Goal: Check status: Check status

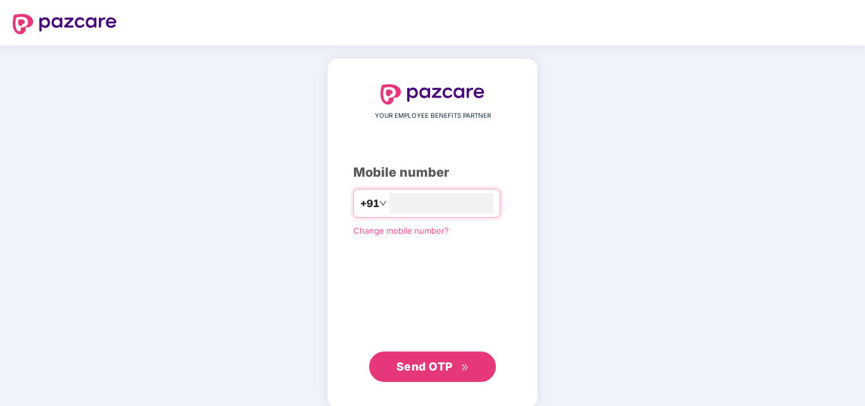
drag, startPoint x: 0, startPoint y: 0, endPoint x: 289, endPoint y: 91, distance: 303.1
click at [289, 91] on div "YOUR EMPLOYEE BENEFITS PARTNER Mobile number +91 Change mobile number? Send OTP" at bounding box center [432, 233] width 865 height 375
drag, startPoint x: 418, startPoint y: 192, endPoint x: 413, endPoint y: 207, distance: 15.7
click at [413, 207] on div "+91" at bounding box center [426, 203] width 147 height 29
click at [413, 207] on input "number" at bounding box center [441, 203] width 104 height 20
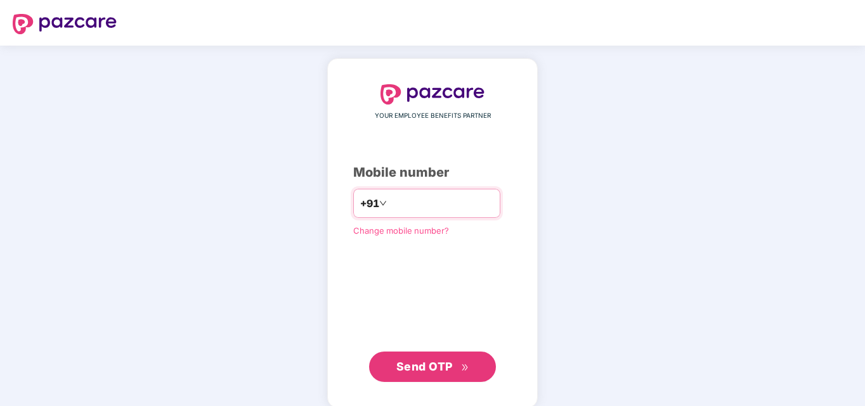
type input "**********"
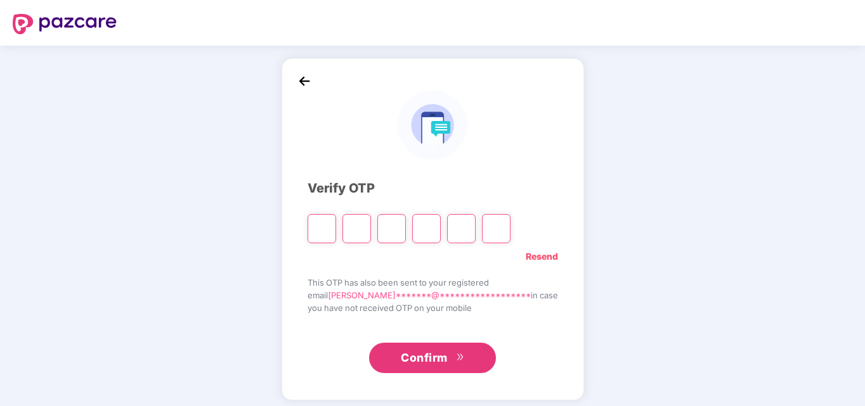
type input "*"
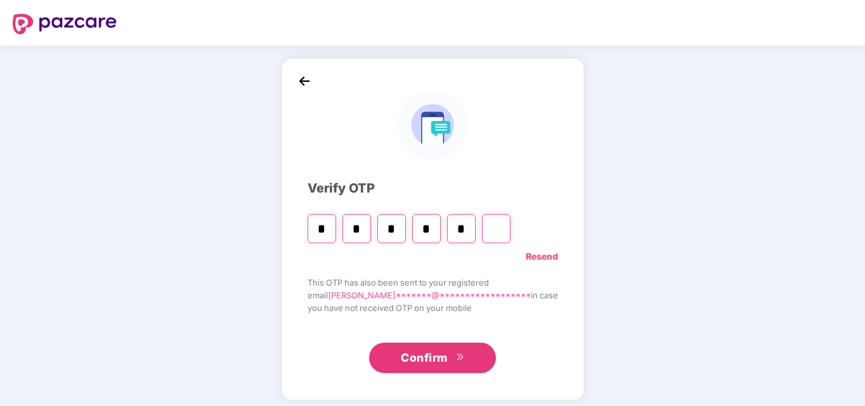
type input "*"
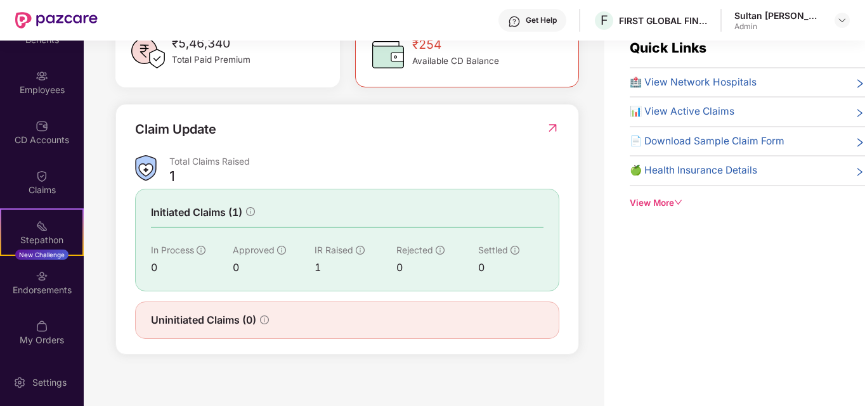
scroll to position [41, 0]
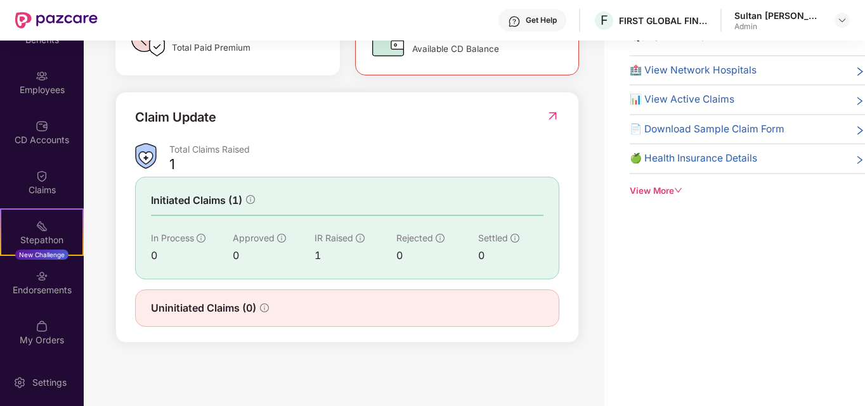
click at [219, 199] on span "Initiated Claims (1)" at bounding box center [196, 201] width 91 height 16
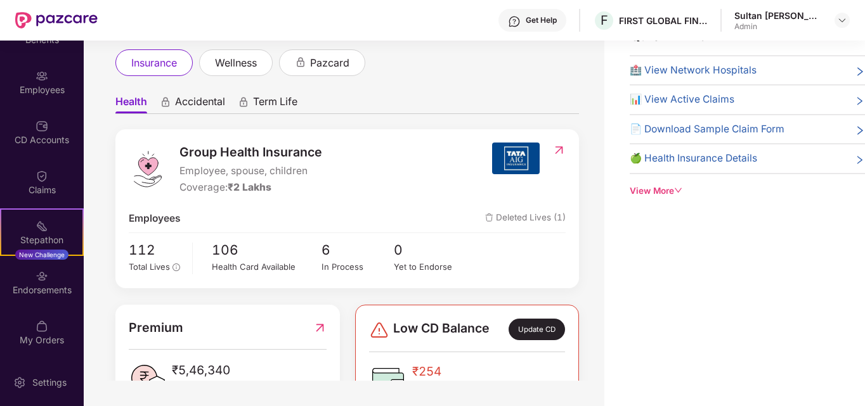
scroll to position [0, 0]
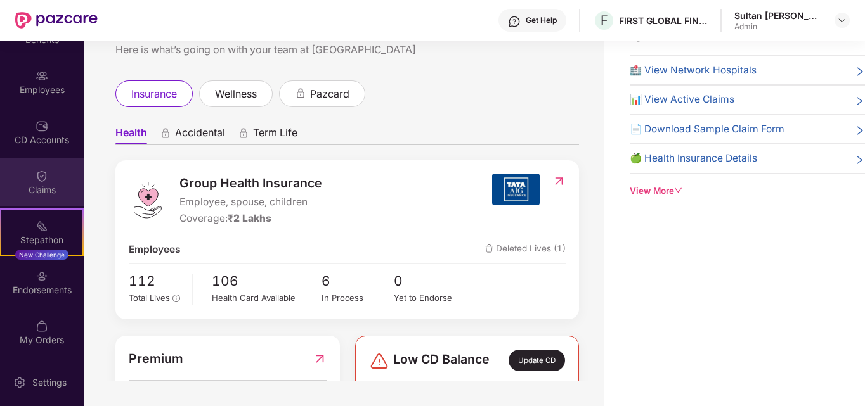
click at [43, 187] on div "Claims" at bounding box center [42, 190] width 84 height 13
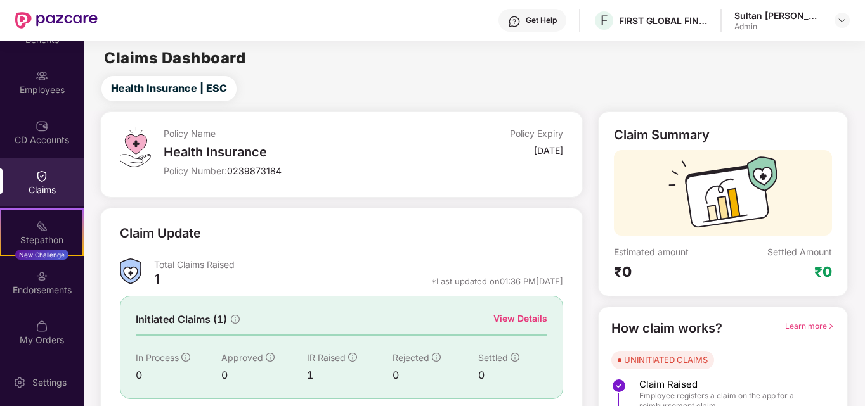
click at [40, 174] on img at bounding box center [41, 176] width 13 height 13
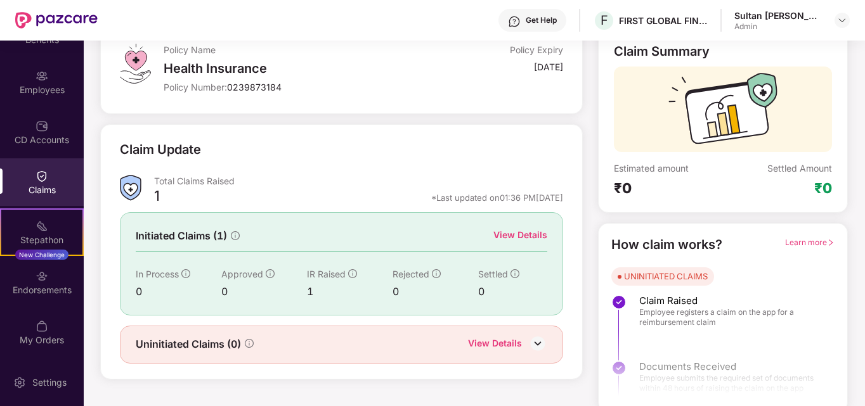
scroll to position [90, 0]
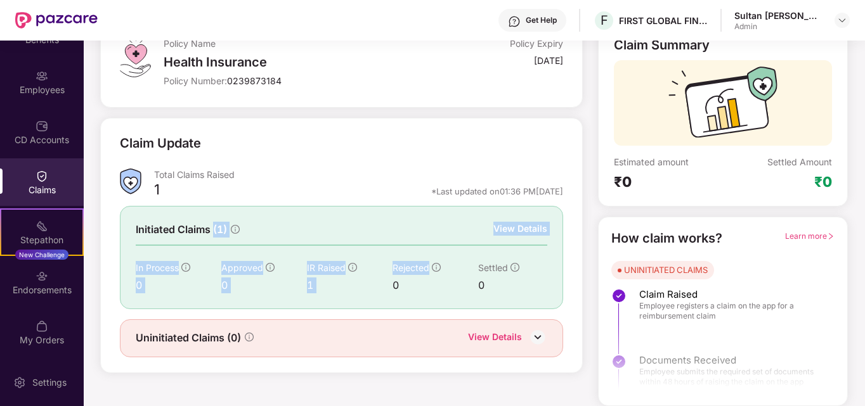
drag, startPoint x: 214, startPoint y: 234, endPoint x: 496, endPoint y: 260, distance: 283.3
click at [496, 260] on div "Initiated Claims (1) View Details In Process 0 Approved 0 IR Raised 1 Rejected …" at bounding box center [341, 257] width 442 height 103
click at [541, 209] on div "Initiated Claims (1) View Details In Process 0 Approved 0 IR Raised 1 Rejected …" at bounding box center [341, 257] width 442 height 103
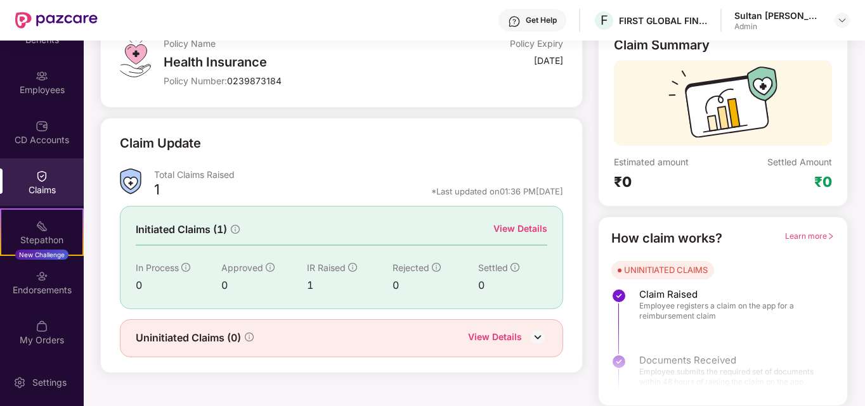
click at [519, 225] on div "View Details" at bounding box center [520, 229] width 54 height 14
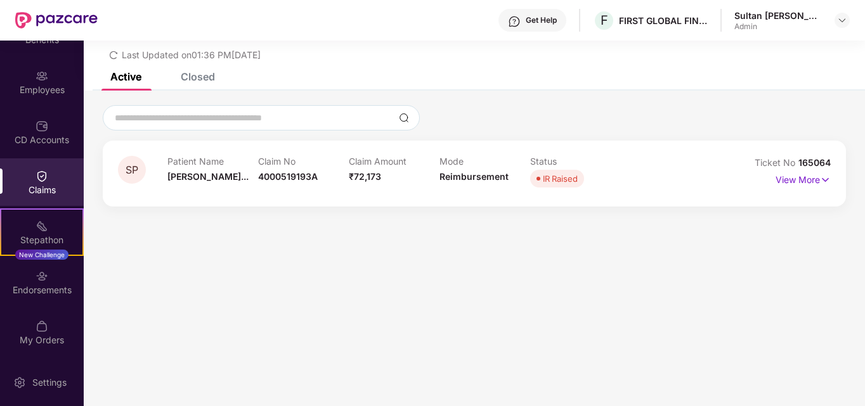
scroll to position [41, 0]
click at [817, 177] on p "View More" at bounding box center [802, 178] width 55 height 17
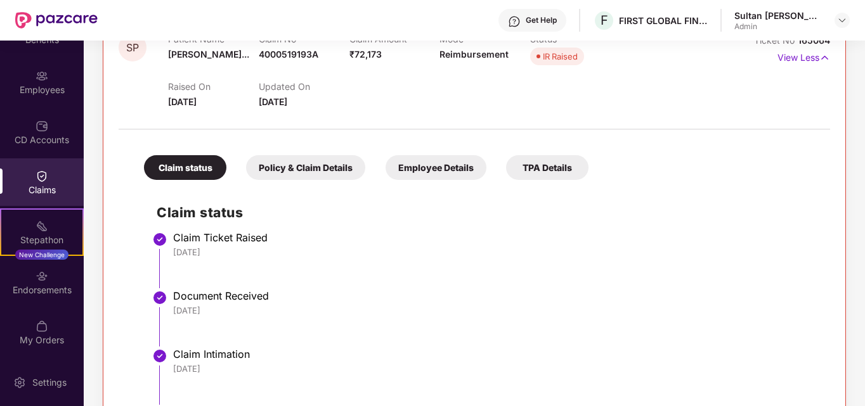
scroll to position [227, 0]
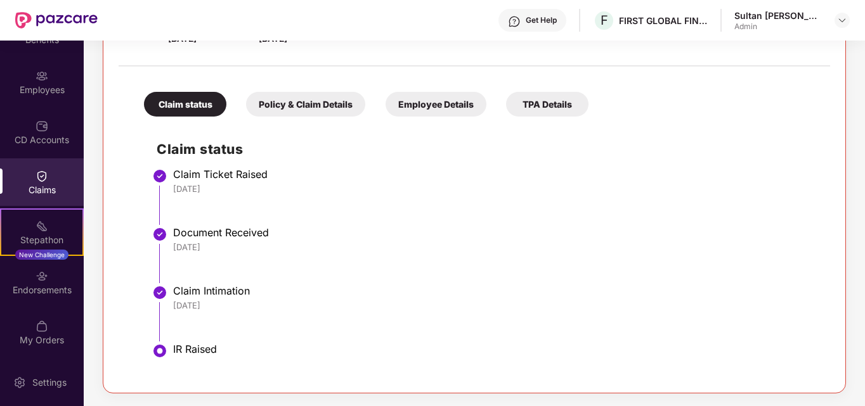
drag, startPoint x: 190, startPoint y: 353, endPoint x: 456, endPoint y: 212, distance: 301.4
click at [456, 212] on ul "Claim Ticket Raised 12 Aug 2025 Document Received 12 Aug 2025 Claim Intimation …" at bounding box center [487, 274] width 661 height 205
click at [406, 157] on h2 "Claim status" at bounding box center [487, 149] width 661 height 21
click at [318, 110] on div "Policy & Claim Details" at bounding box center [305, 104] width 119 height 25
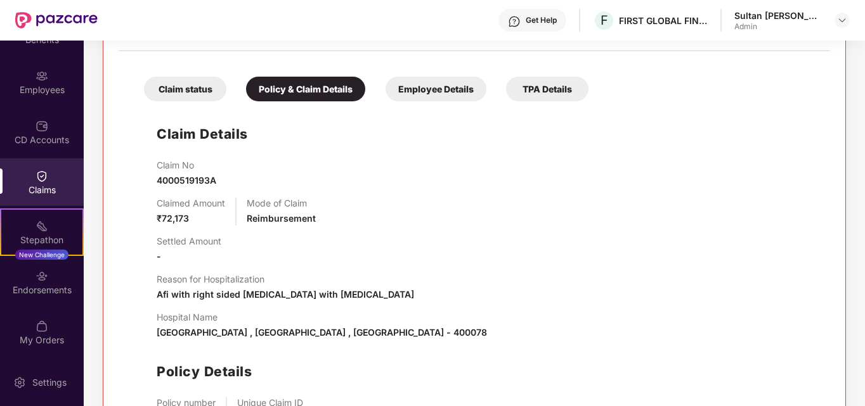
scroll to position [211, 0]
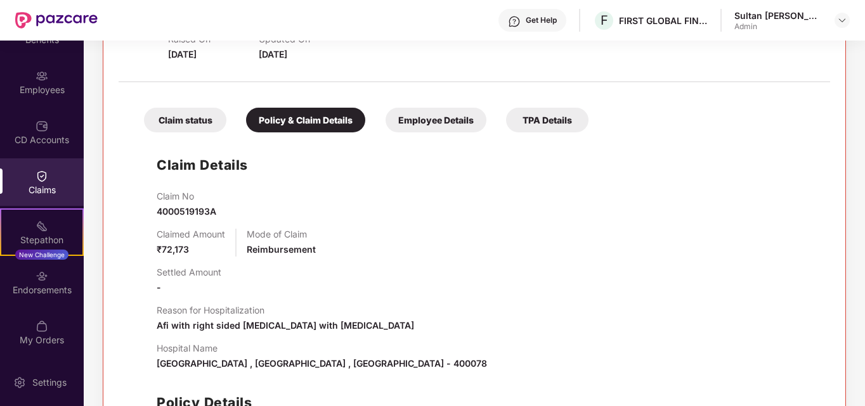
click at [198, 120] on div "Claim status" at bounding box center [185, 120] width 82 height 25
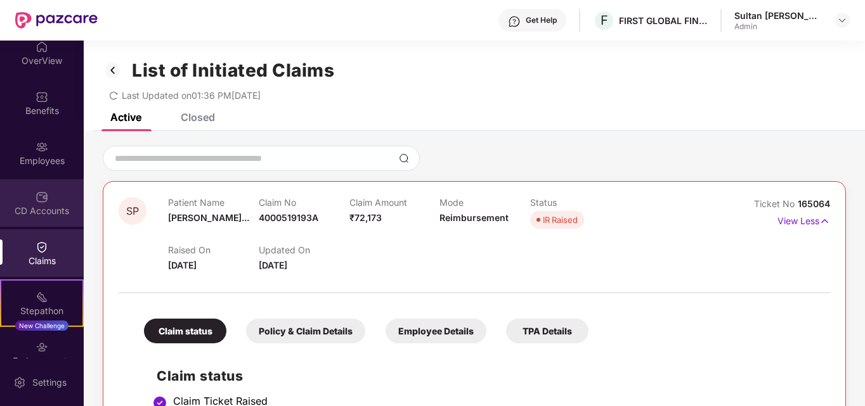
scroll to position [0, 0]
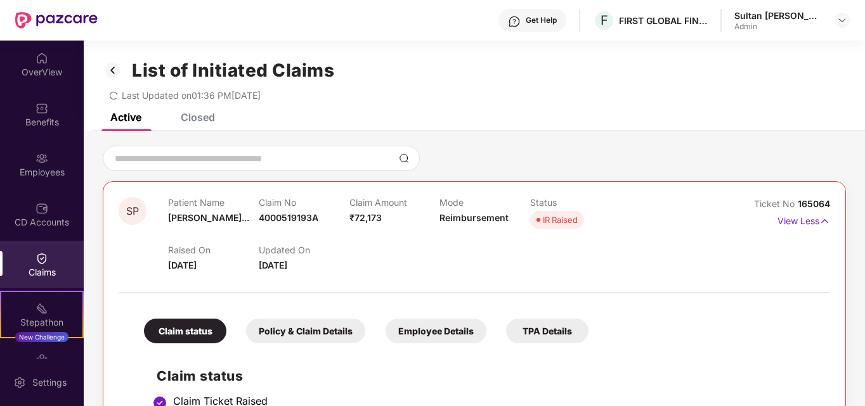
click at [69, 17] on img at bounding box center [56, 20] width 82 height 16
click at [53, 74] on div "OverView" at bounding box center [42, 72] width 84 height 13
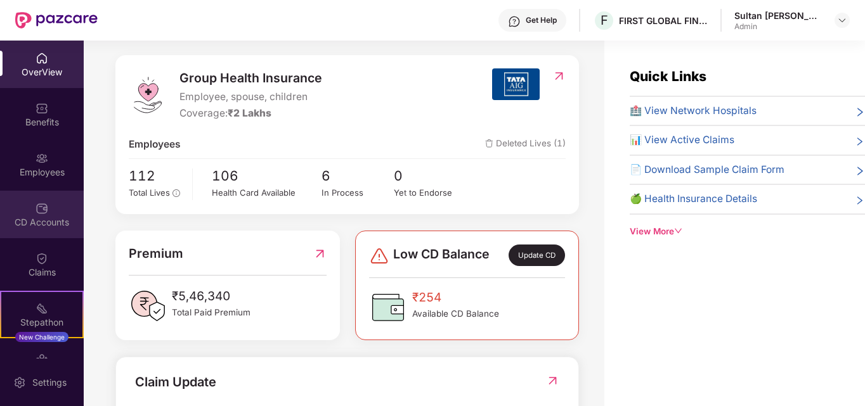
scroll to position [127, 0]
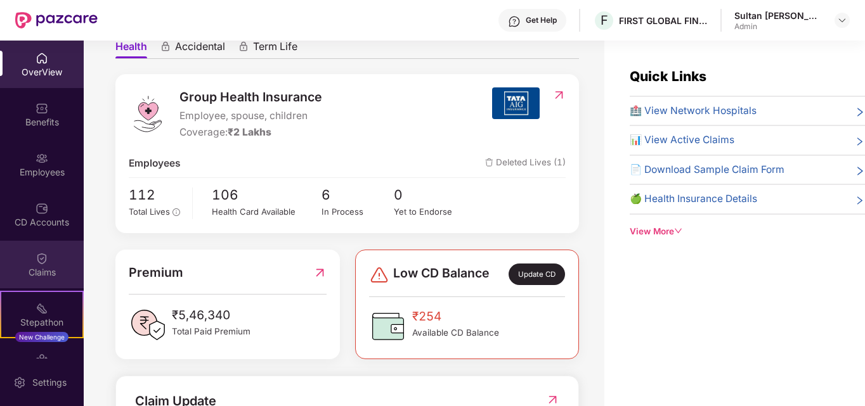
click at [46, 254] on div "Claims" at bounding box center [42, 265] width 84 height 48
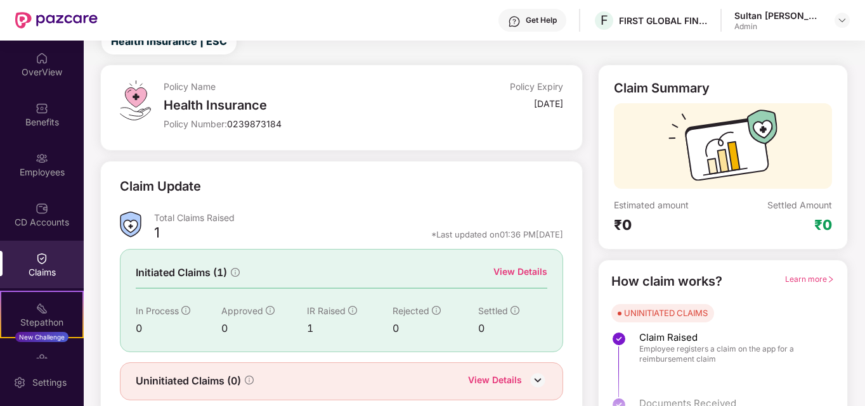
scroll to position [90, 0]
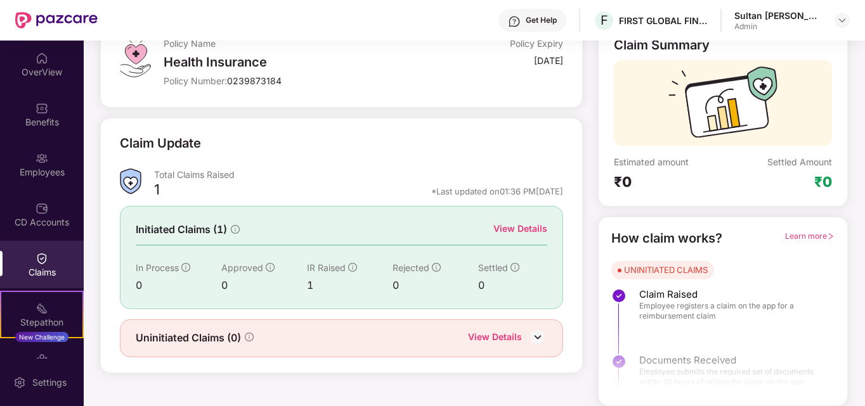
click at [525, 231] on div "View Details" at bounding box center [520, 229] width 54 height 14
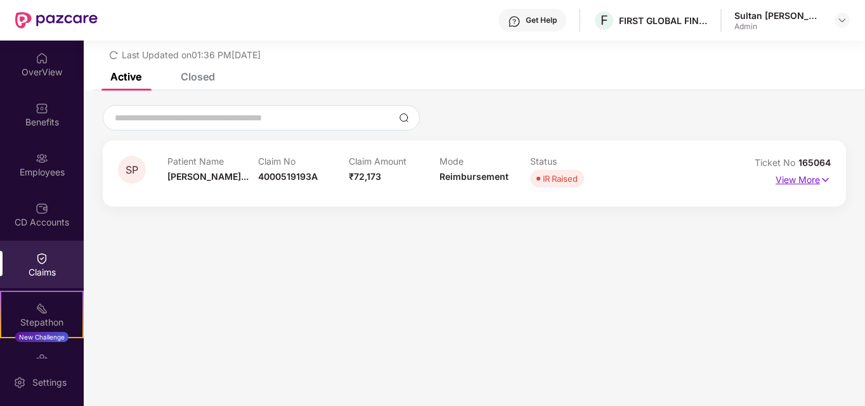
click at [793, 182] on p "View More" at bounding box center [802, 178] width 55 height 17
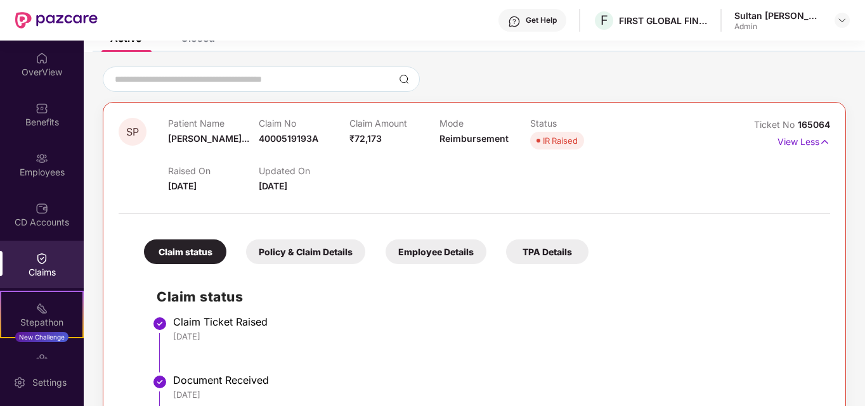
scroll to position [37, 0]
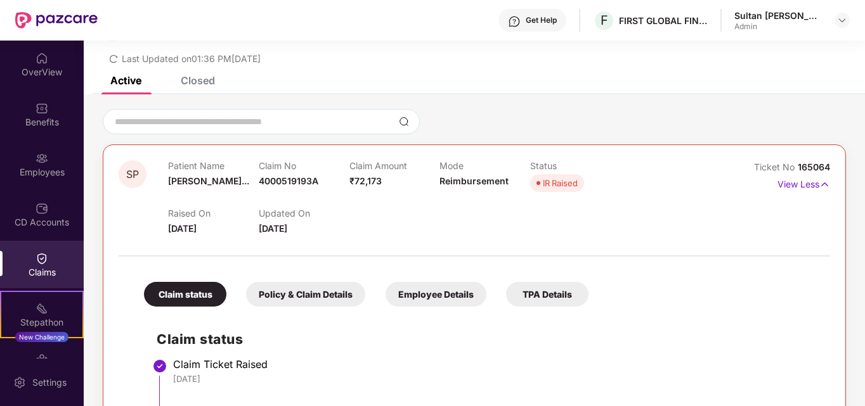
click at [309, 295] on div "Policy & Claim Details" at bounding box center [305, 294] width 119 height 25
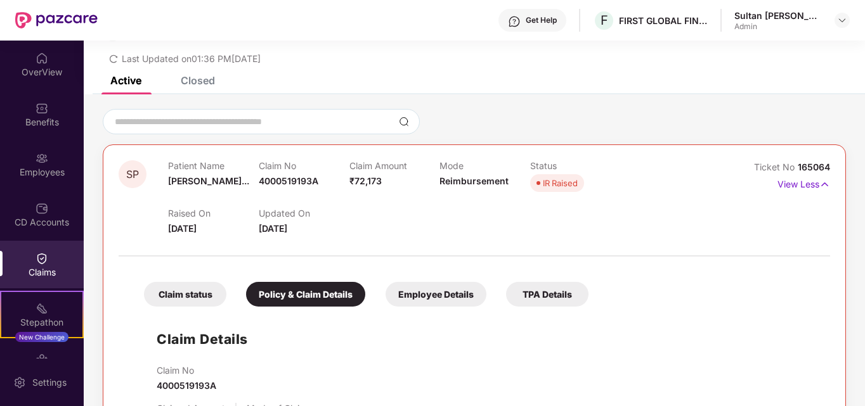
click at [300, 293] on div "Policy & Claim Details" at bounding box center [305, 294] width 119 height 25
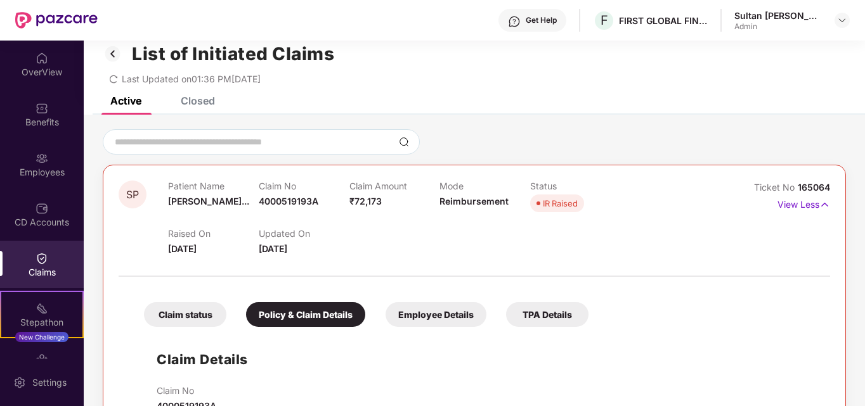
scroll to position [0, 0]
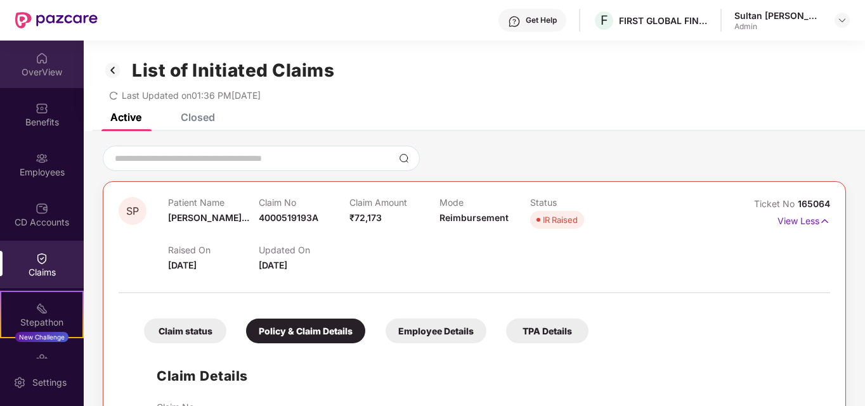
click at [49, 74] on div "OverView" at bounding box center [42, 72] width 84 height 13
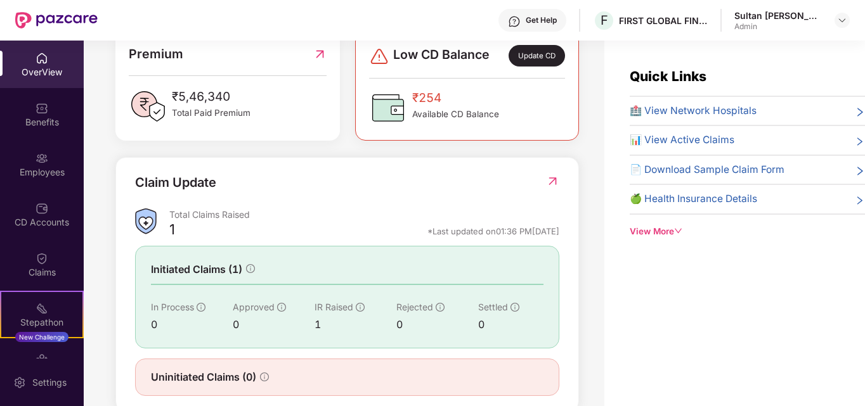
scroll to position [374, 0]
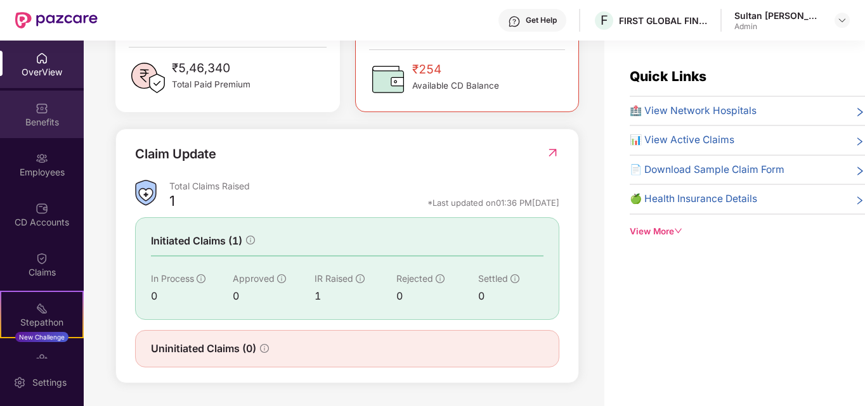
click at [44, 123] on div "Benefits" at bounding box center [42, 122] width 84 height 13
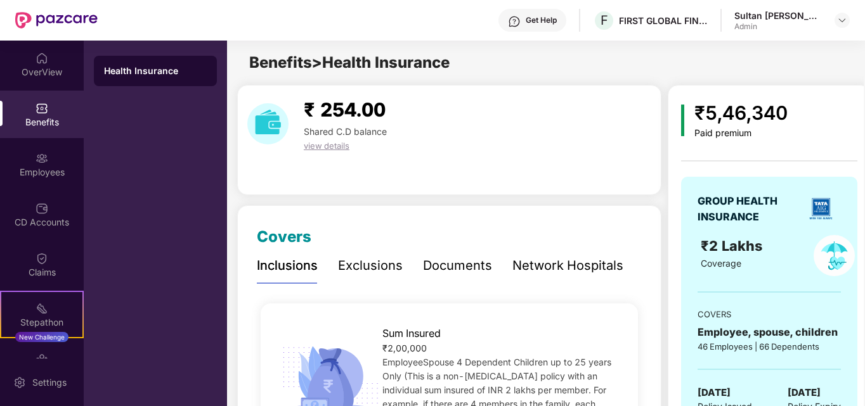
click at [343, 144] on span "view details" at bounding box center [327, 146] width 46 height 10
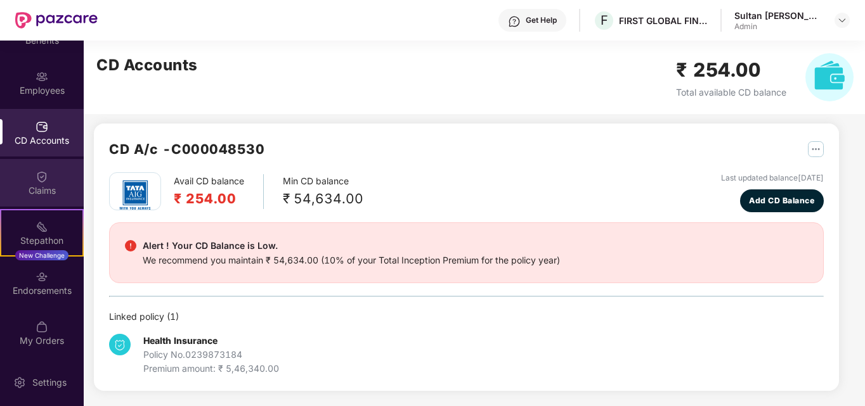
scroll to position [82, 0]
click at [52, 183] on div "Claims" at bounding box center [42, 182] width 84 height 48
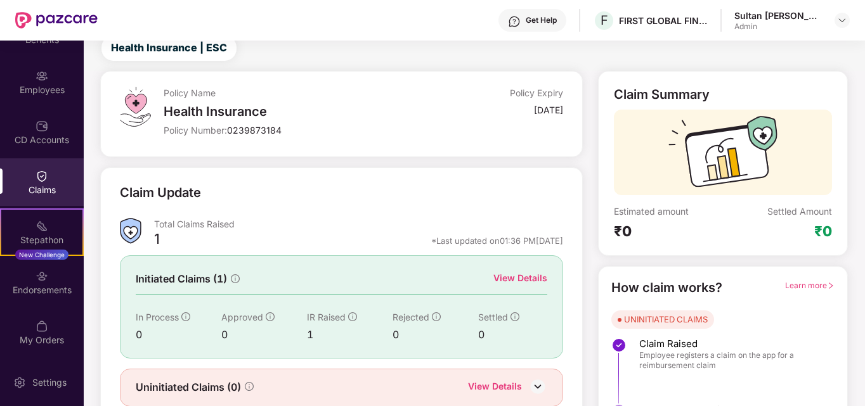
scroll to position [90, 0]
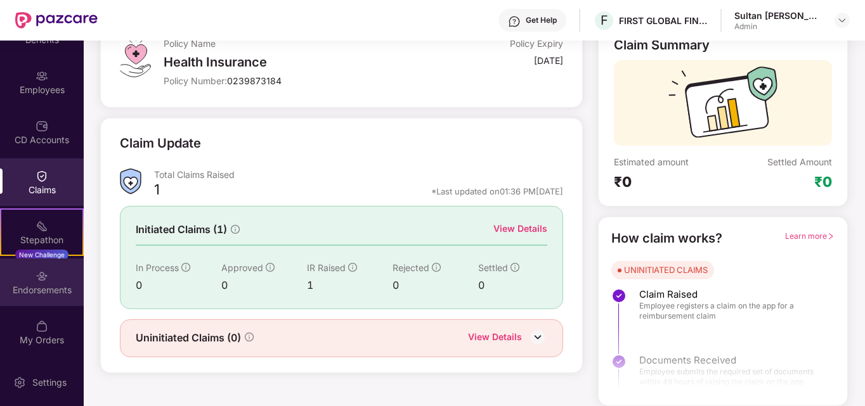
click at [49, 273] on div "Endorsements" at bounding box center [42, 283] width 84 height 48
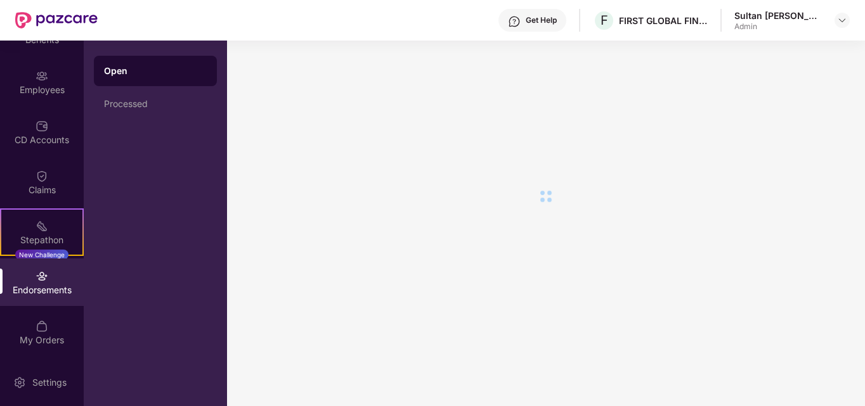
scroll to position [0, 0]
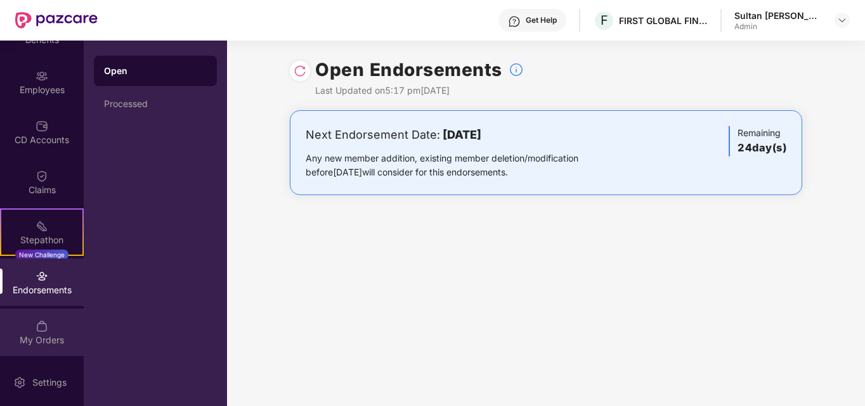
click at [40, 335] on div "My Orders" at bounding box center [42, 340] width 84 height 13
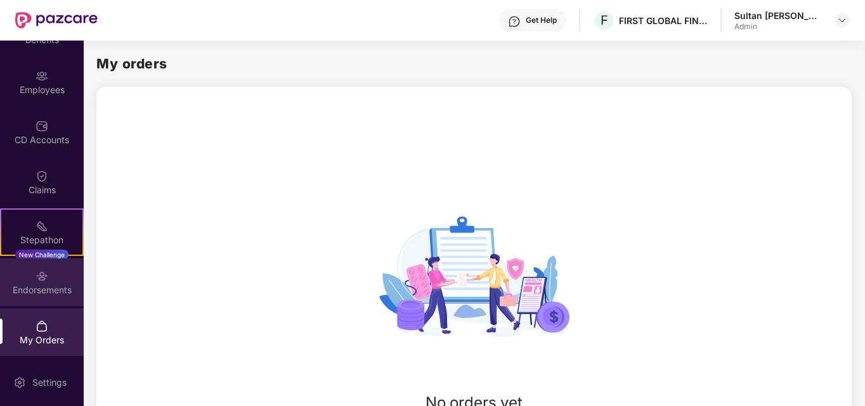
click at [52, 268] on div "Endorsements" at bounding box center [42, 283] width 84 height 48
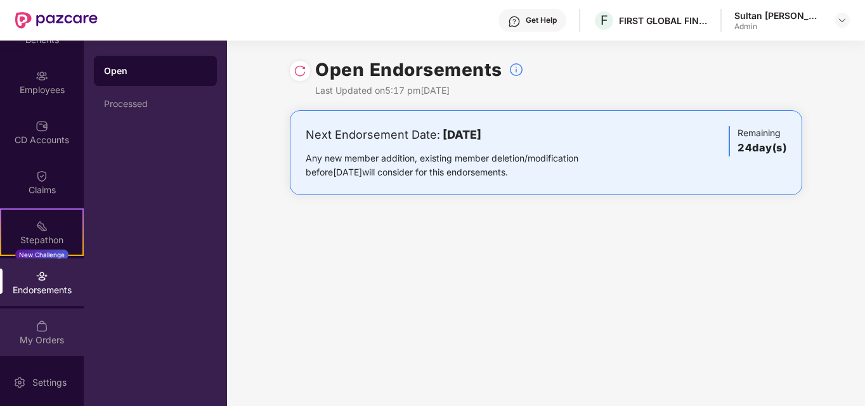
click at [39, 330] on img at bounding box center [41, 326] width 13 height 13
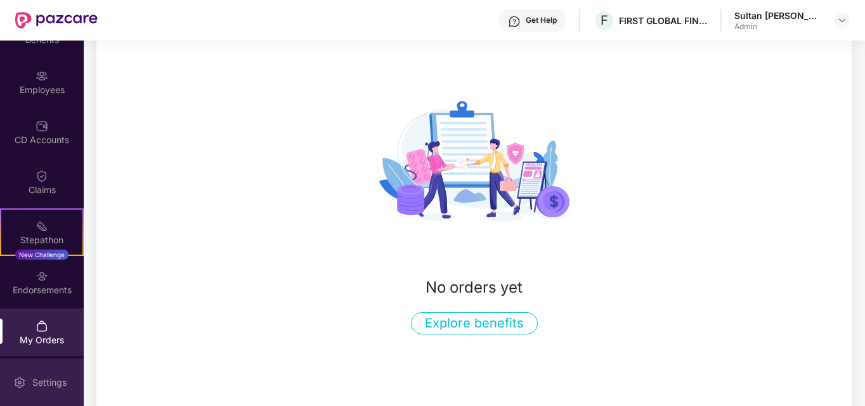
scroll to position [139, 0]
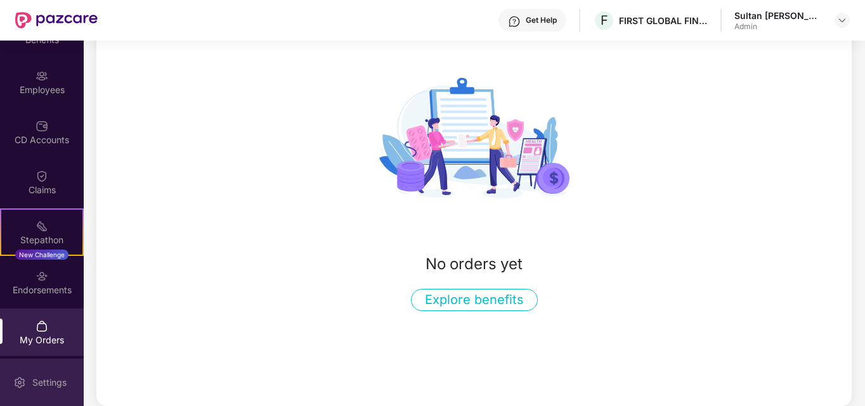
click at [51, 373] on div "Settings" at bounding box center [42, 383] width 84 height 48
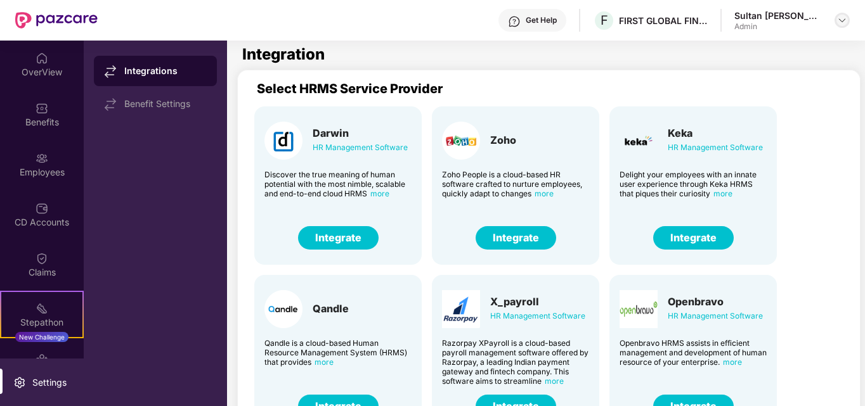
click at [842, 16] on img at bounding box center [842, 20] width 10 height 10
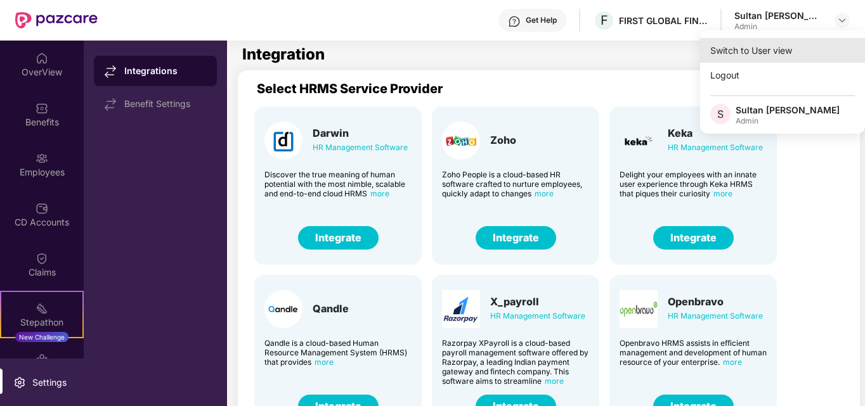
click at [778, 51] on div "Switch to User view" at bounding box center [782, 50] width 165 height 25
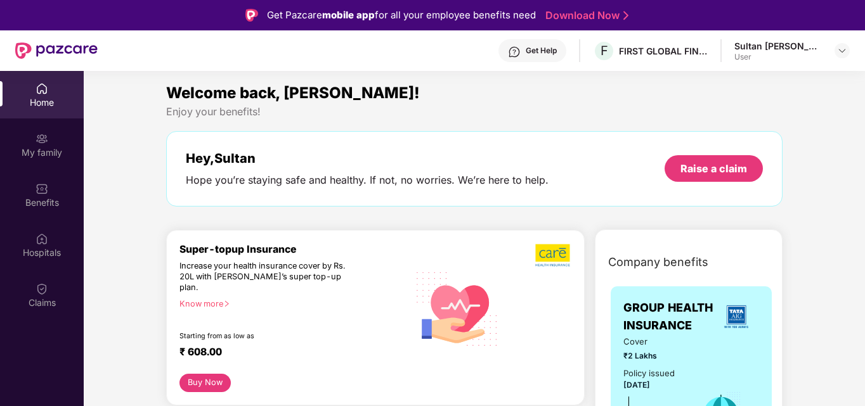
click at [552, 48] on div "Get Help" at bounding box center [541, 51] width 31 height 10
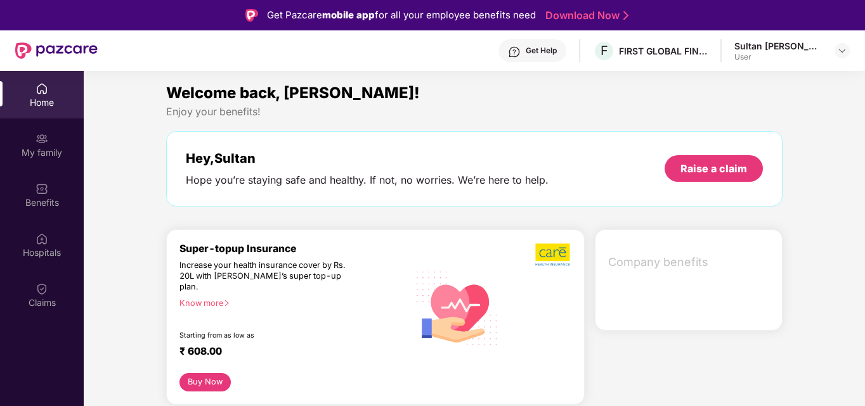
click at [547, 47] on div "Get Help" at bounding box center [541, 51] width 31 height 10
